Goal: Transaction & Acquisition: Purchase product/service

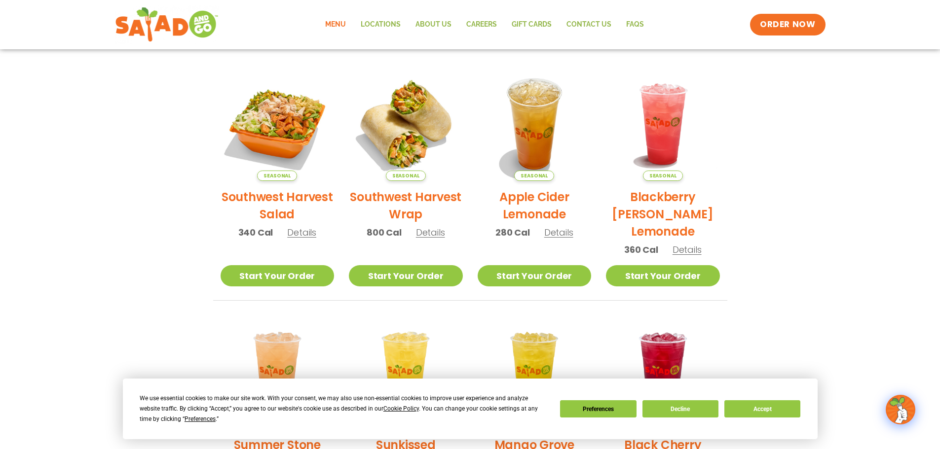
scroll to position [49, 0]
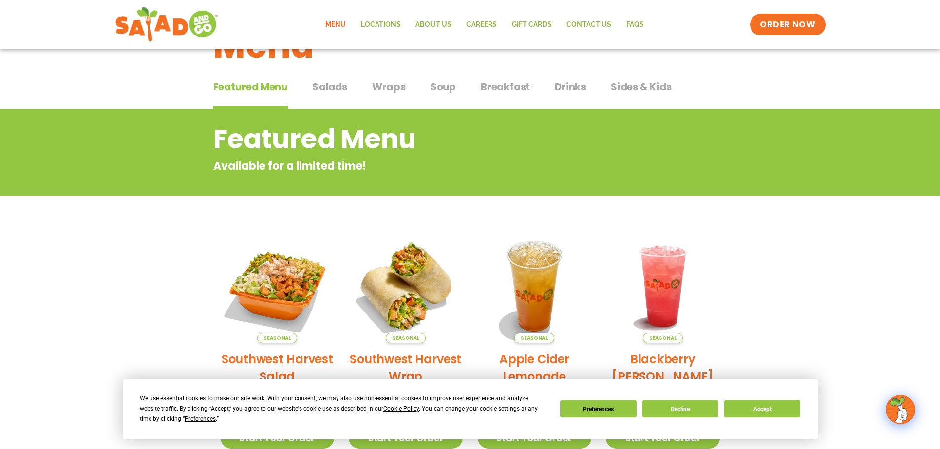
click at [370, 84] on div "Featured Menu Featured Menu Salads Salads Wraps Wraps Soup Soup Breakfast Break…" at bounding box center [470, 93] width 514 height 34
click at [380, 84] on span "Wraps" at bounding box center [389, 86] width 34 height 15
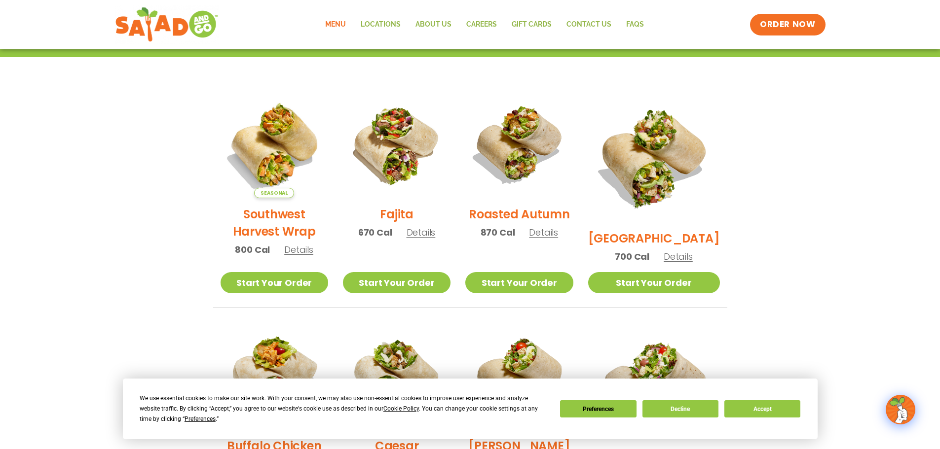
scroll to position [395, 0]
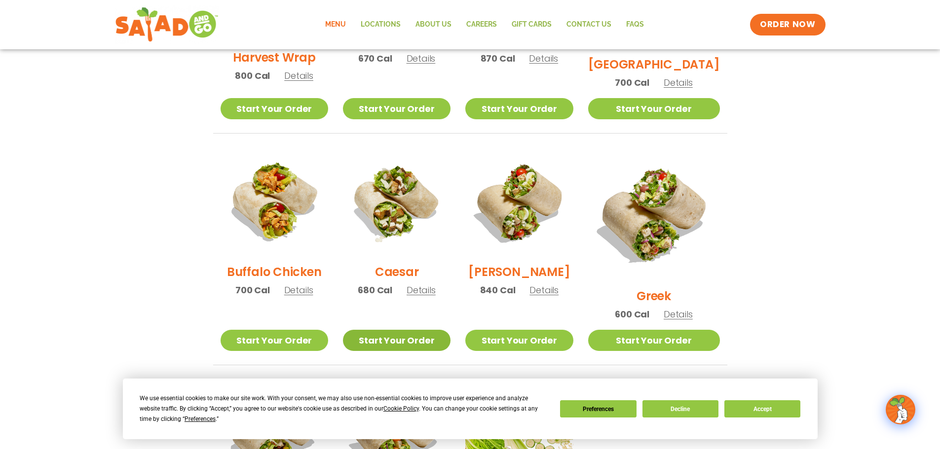
click at [424, 330] on link "Start Your Order" at bounding box center [397, 340] width 108 height 21
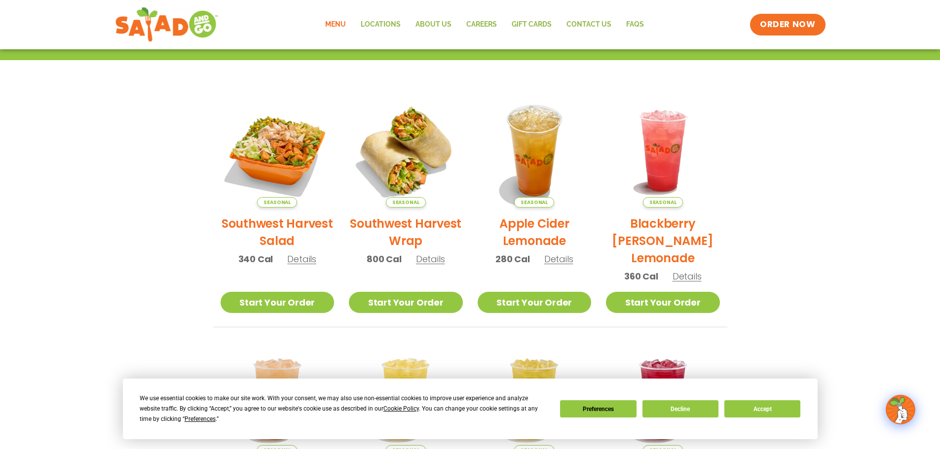
scroll to position [36, 0]
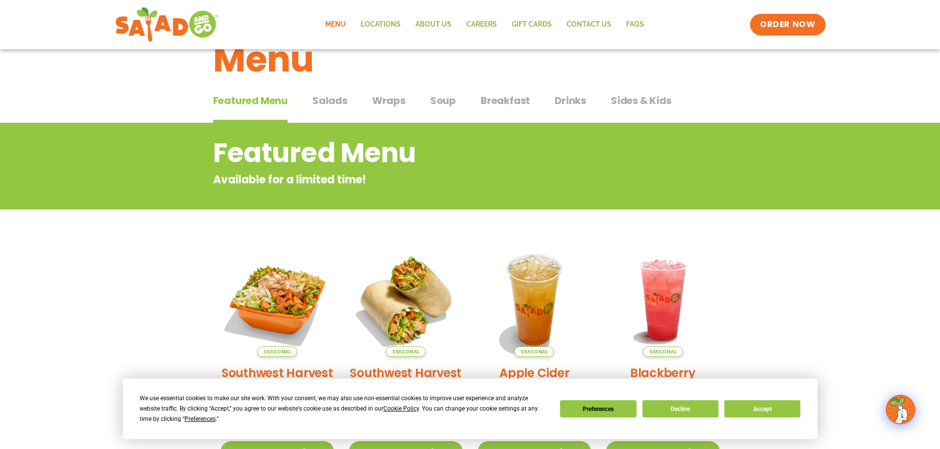
click at [328, 94] on span "Salads" at bounding box center [329, 100] width 35 height 15
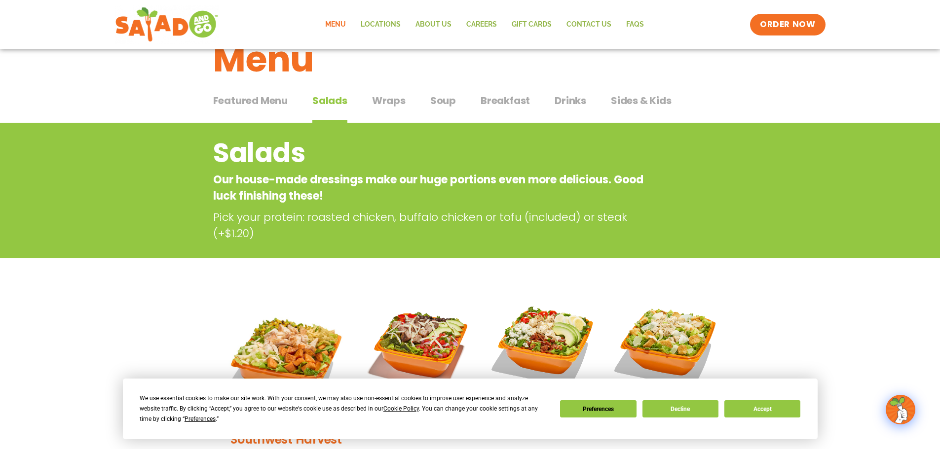
click at [396, 94] on span "Wraps" at bounding box center [389, 100] width 34 height 15
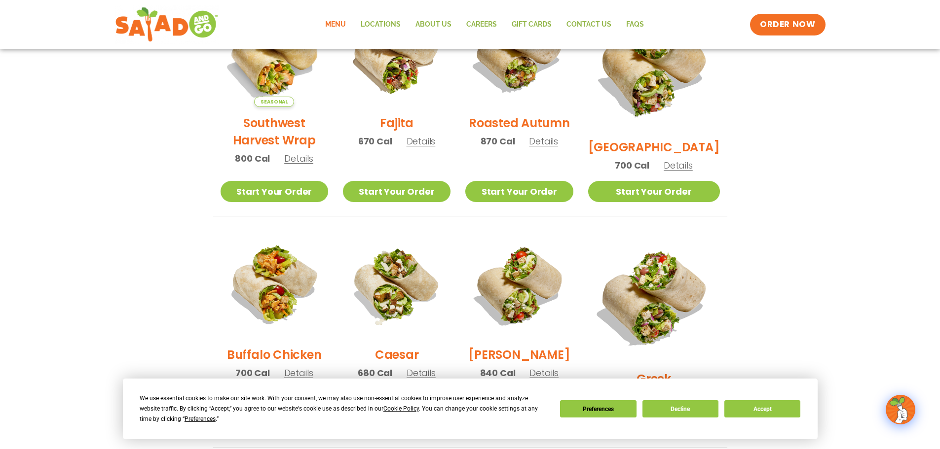
scroll to position [430, 0]
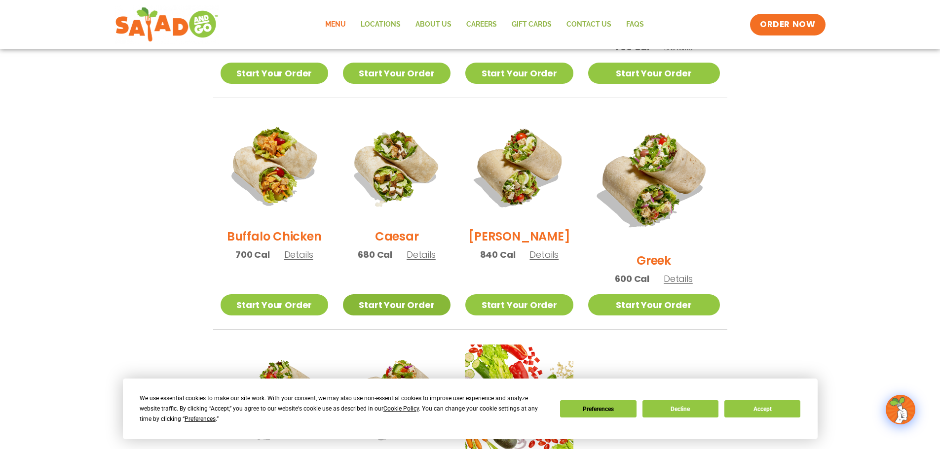
click at [396, 294] on link "Start Your Order" at bounding box center [397, 304] width 108 height 21
